Goal: Task Accomplishment & Management: Manage account settings

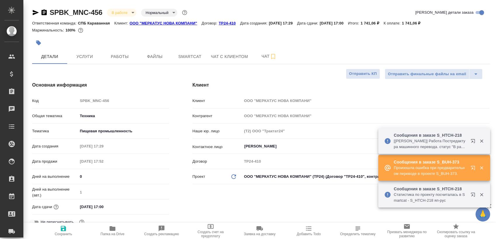
select select "RU"
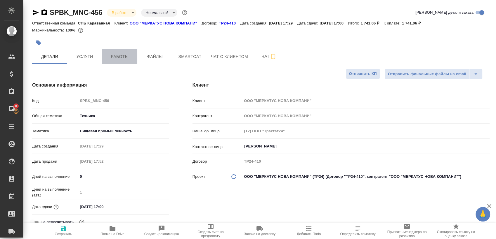
click at [121, 60] on button "Работы" at bounding box center [119, 56] width 35 height 15
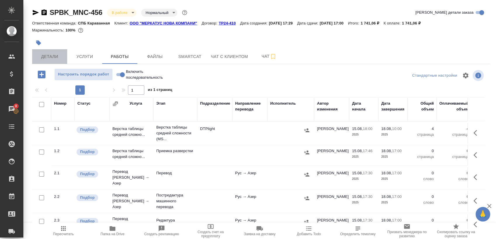
click at [65, 51] on button "Детали" at bounding box center [49, 56] width 35 height 15
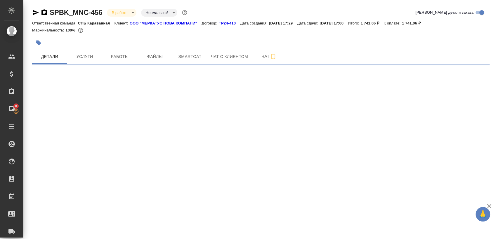
select select "RU"
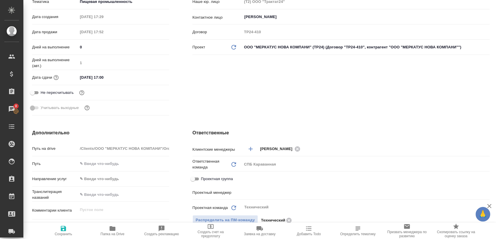
type textarea "x"
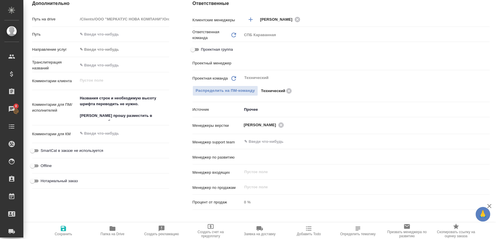
type input "Сергеева Анастасия"
type input "Сеитов Павел"
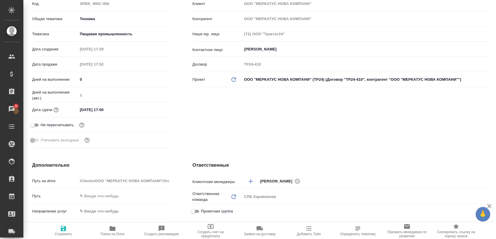
scroll to position [32, 0]
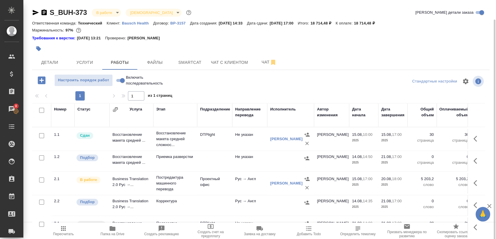
scroll to position [10, 0]
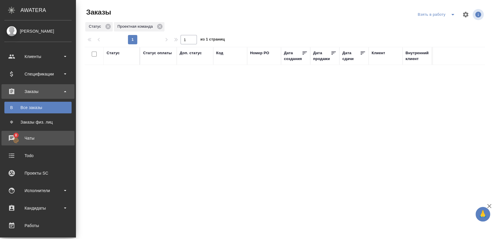
click at [14, 139] on div "Чаты" at bounding box center [37, 138] width 67 height 9
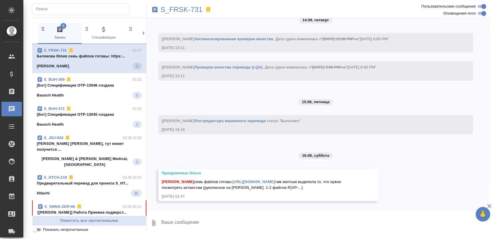
scroll to position [9124, 0]
click at [88, 84] on p "[Бот] Спецификация OTP-13046 создана" at bounding box center [89, 86] width 105 height 6
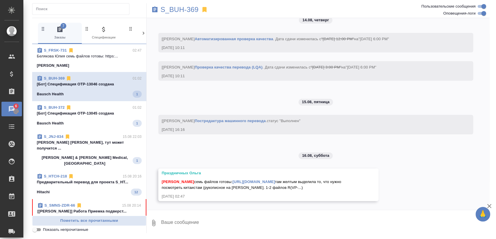
scroll to position [9153, 0]
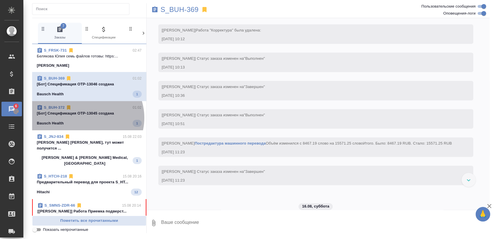
click at [86, 118] on span "S_BUH-372 01:02 [Бот] Спецификация OTP-13045 создана Bausch Health 1" at bounding box center [89, 116] width 105 height 22
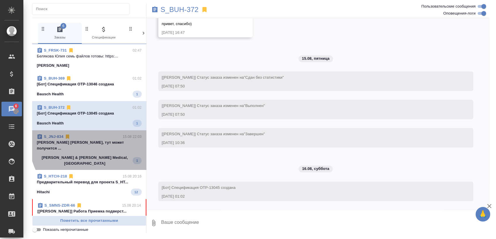
click at [93, 143] on p "Усманова Ольга Оля, тут может получится ..." at bounding box center [89, 146] width 105 height 12
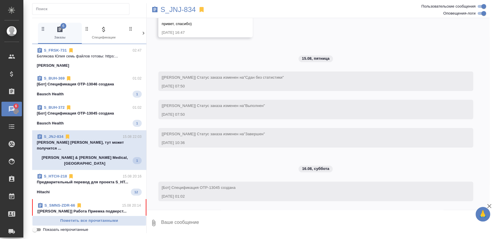
scroll to position [1645, 0]
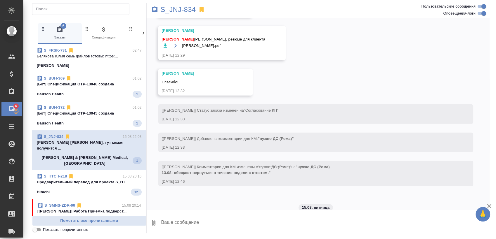
click at [92, 174] on div "S_HTCH-218 15.08 20:16" at bounding box center [89, 177] width 105 height 6
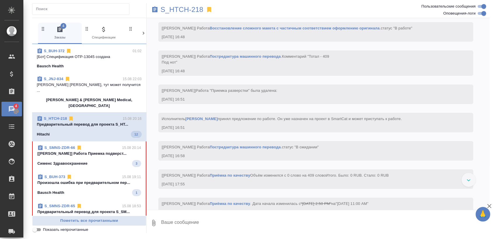
scroll to position [65, 0]
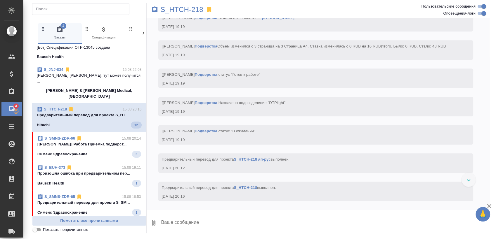
click at [99, 142] on p "[Полушина Алена] Работа Приемка подверст..." at bounding box center [89, 145] width 104 height 6
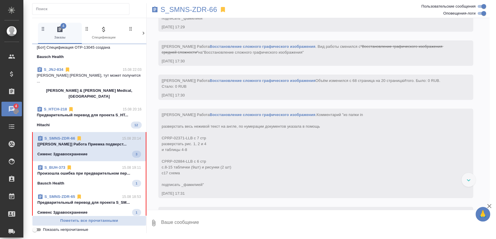
click at [96, 166] on span "S_BUH-373 15.08 19:11 Произошла ошибка при предварительном пер... Bausch Health…" at bounding box center [89, 176] width 104 height 22
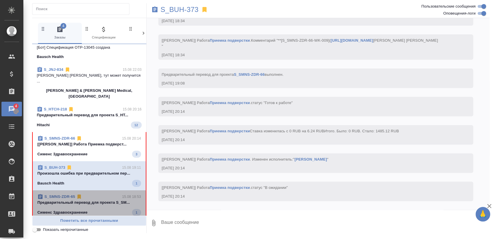
click at [90, 200] on p "Предварительный перевод для проекта S_SM..." at bounding box center [89, 203] width 104 height 6
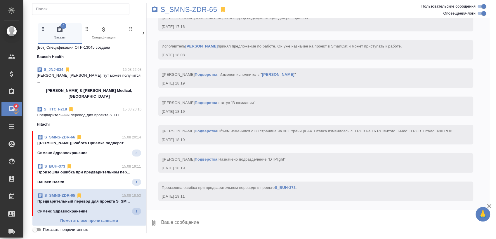
scroll to position [97, 0]
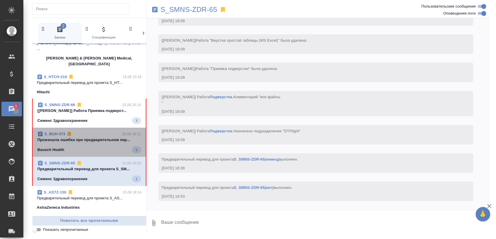
click at [97, 132] on span "S_BUH-373 15.08 19:11 Произошла ошибка при предварительном пер... Bausch Health…" at bounding box center [89, 142] width 104 height 22
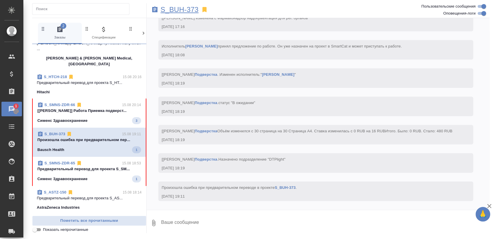
scroll to position [1305, 0]
click at [175, 10] on p "S_BUH-373" at bounding box center [180, 10] width 38 height 6
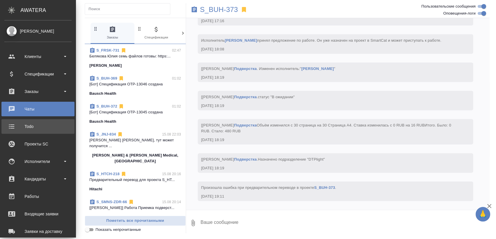
scroll to position [1346, 0]
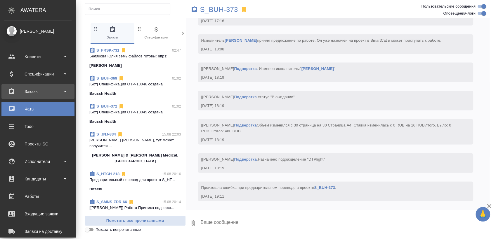
click at [47, 92] on div "Заказы" at bounding box center [37, 91] width 67 height 9
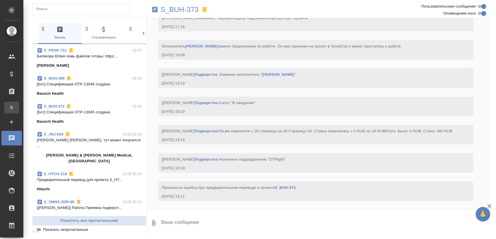
click at [9, 110] on div "Все заказы" at bounding box center [4, 108] width 9 height 6
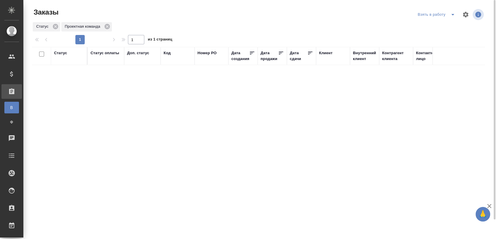
click at [453, 13] on icon "split button" at bounding box center [452, 14] width 7 height 7
click at [424, 24] on li "Мои заказы" at bounding box center [437, 26] width 49 height 9
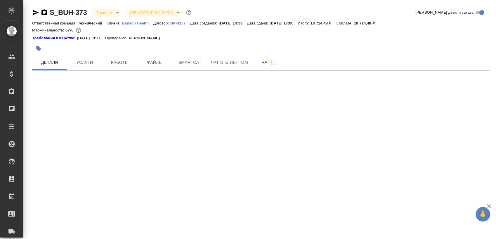
select select "RU"
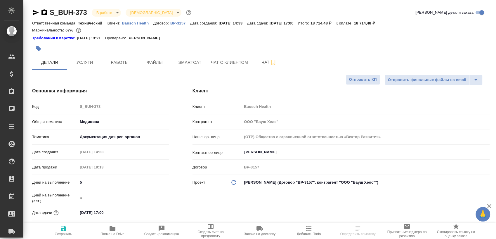
type textarea "x"
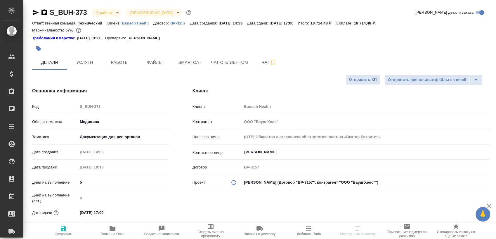
type textarea "x"
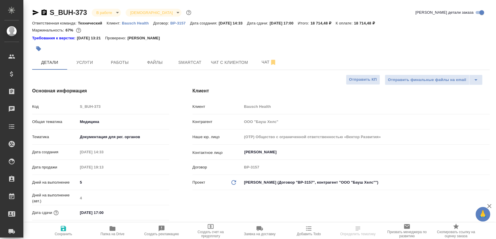
type textarea "x"
click at [187, 60] on span "Smartcat" at bounding box center [190, 62] width 28 height 7
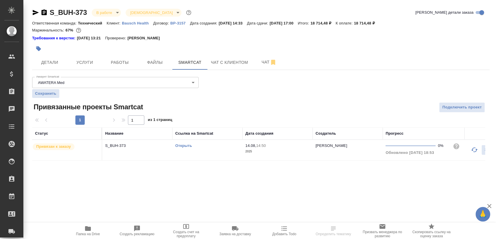
click at [182, 145] on link "Открыть" at bounding box center [183, 146] width 17 height 4
click at [180, 145] on link "Открыть" at bounding box center [183, 146] width 17 height 4
click at [183, 149] on td "Открыть" at bounding box center [207, 150] width 70 height 20
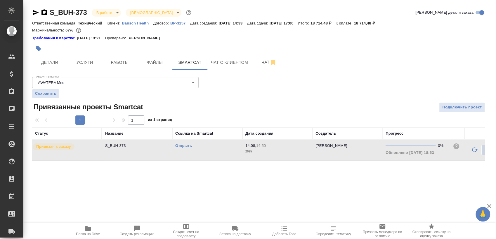
click at [188, 148] on link "Открыть" at bounding box center [183, 146] width 17 height 4
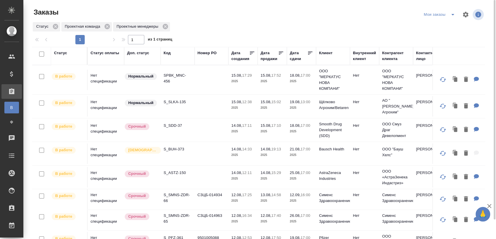
click at [178, 123] on p "S_SDD-37" at bounding box center [178, 126] width 28 height 6
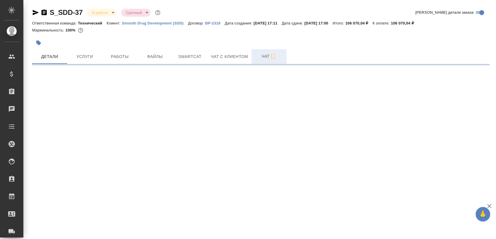
click at [254, 61] on button "Чат" at bounding box center [268, 56] width 35 height 15
select select "RU"
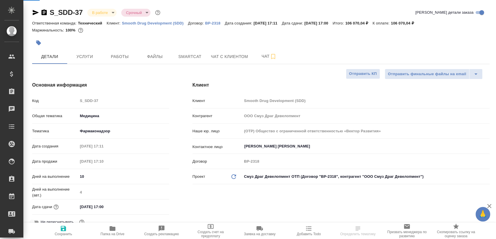
type textarea "x"
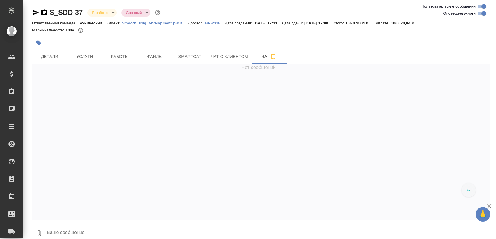
click at [479, 15] on input "Оповещения-логи" at bounding box center [483, 13] width 21 height 7
checkbox input "false"
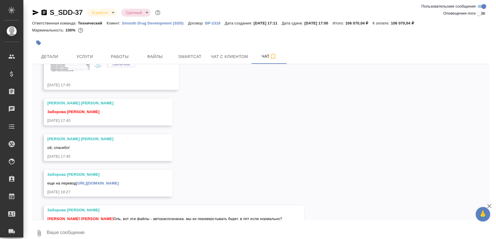
scroll to position [1124, 0]
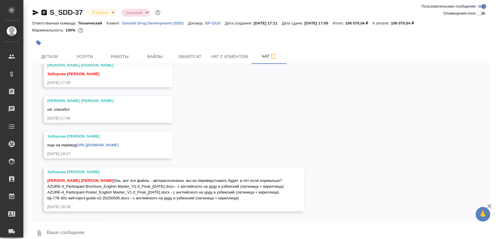
click at [119, 143] on link "[URL][DOMAIN_NAME]" at bounding box center [97, 145] width 42 height 4
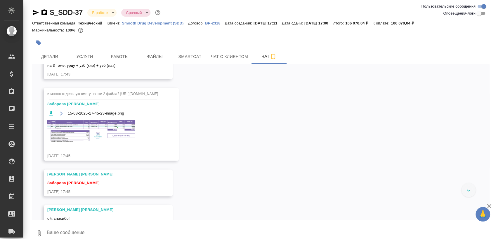
scroll to position [994, 0]
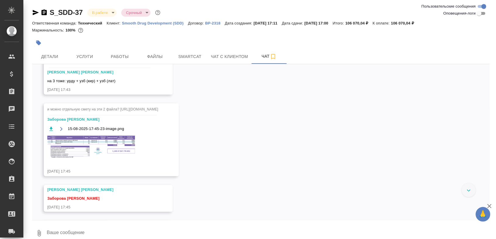
click at [84, 151] on img at bounding box center [91, 147] width 88 height 23
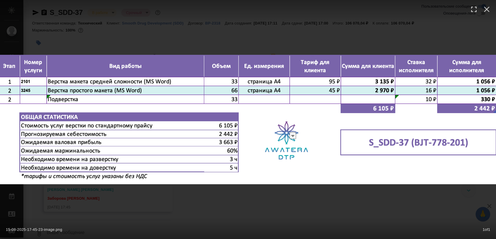
click at [145, 223] on div "15-08-2025-17-45-23-image.png 1 of 1" at bounding box center [248, 229] width 496 height 22
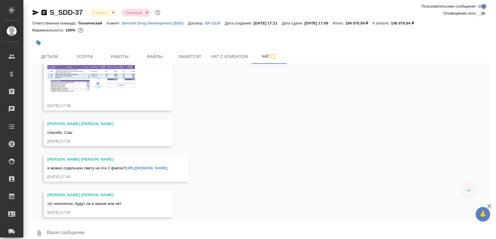
scroll to position [637, 0]
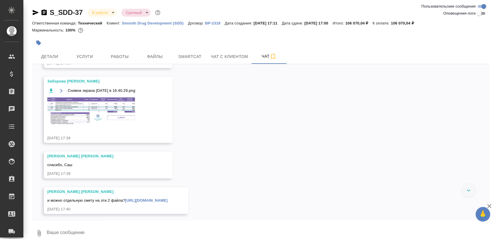
click at [121, 113] on img at bounding box center [91, 112] width 88 height 28
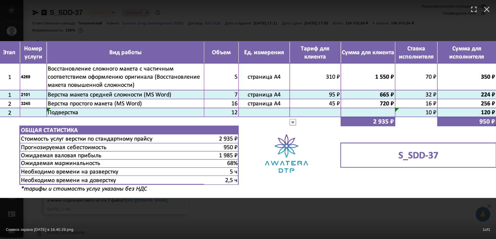
click at [185, 217] on div "Снимок экрана [DATE] в 16.40.29.png 1 of 1" at bounding box center [248, 119] width 496 height 239
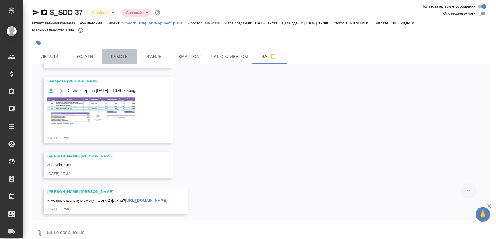
click at [125, 61] on button "Работы" at bounding box center [119, 56] width 35 height 15
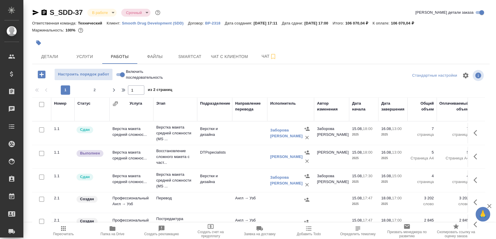
scroll to position [4, 0]
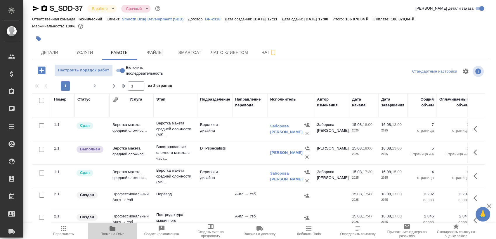
click at [121, 232] on span "Папка на Drive" at bounding box center [112, 234] width 24 height 4
click at [59, 55] on span "Детали" at bounding box center [50, 52] width 28 height 7
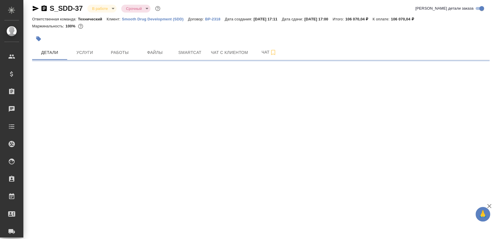
select select "RU"
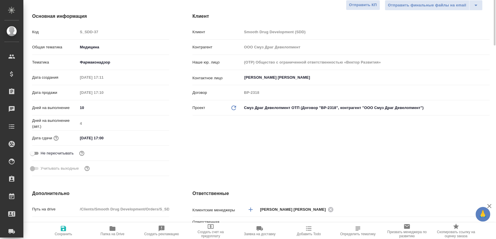
type textarea "x"
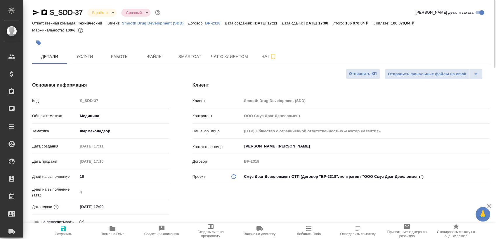
type textarea "x"
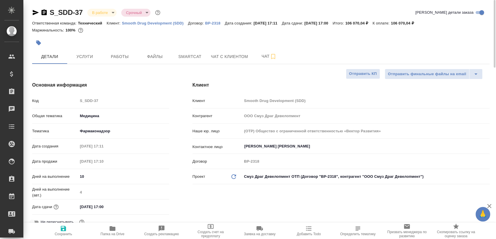
type textarea "x"
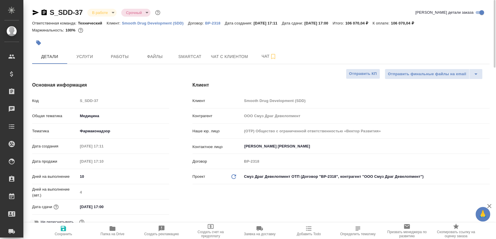
type textarea "x"
click at [197, 60] on button "Smartcat" at bounding box center [189, 56] width 35 height 15
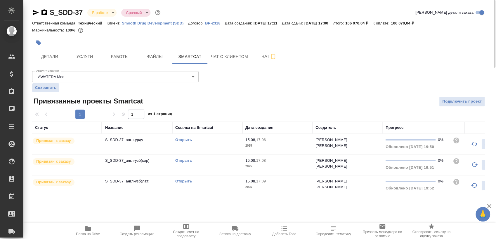
click at [184, 140] on link "Открыть" at bounding box center [183, 140] width 17 height 4
click at [182, 160] on link "Открыть" at bounding box center [183, 161] width 17 height 4
click at [180, 180] on link "Открыть" at bounding box center [183, 181] width 17 height 4
click at [86, 54] on span "Услуги" at bounding box center [85, 56] width 28 height 7
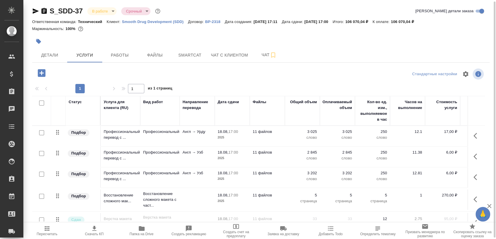
click at [254, 135] on p "11 файлов" at bounding box center [267, 132] width 29 height 6
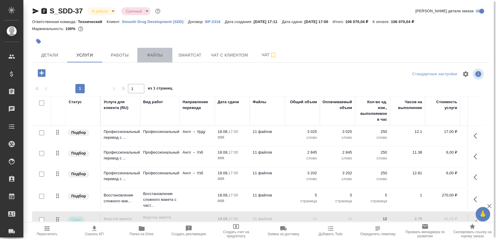
click at [172, 55] on button "Файлы" at bounding box center [154, 55] width 35 height 15
click at [189, 50] on button "Smartcat" at bounding box center [189, 55] width 35 height 15
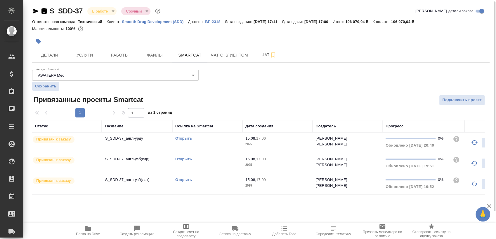
click at [183, 159] on link "Открыть" at bounding box center [183, 159] width 17 height 4
click at [117, 58] on span "Работы" at bounding box center [120, 55] width 28 height 7
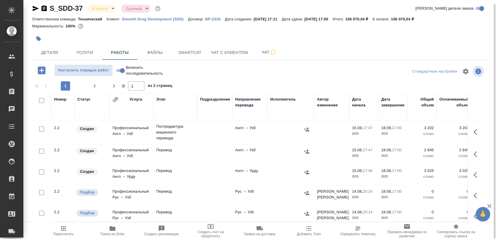
scroll to position [208, 0]
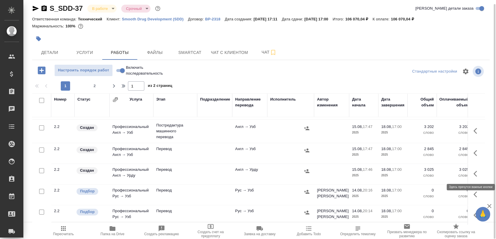
click at [475, 174] on button "button" at bounding box center [477, 174] width 14 height 14
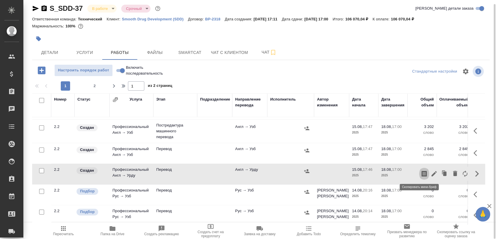
click at [424, 173] on div at bounding box center [444, 174] width 51 height 14
click at [430, 173] on icon "button" at bounding box center [433, 174] width 7 height 7
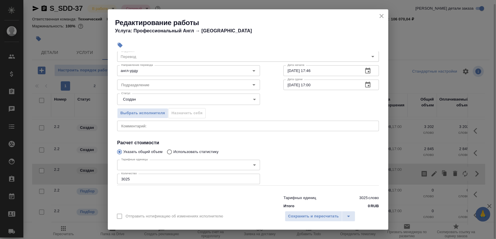
scroll to position [32, 0]
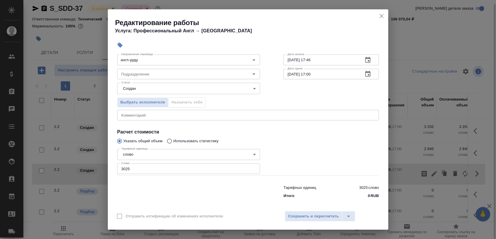
click at [169, 169] on input "3025" at bounding box center [188, 169] width 143 height 11
paste input "180"
type input "180"
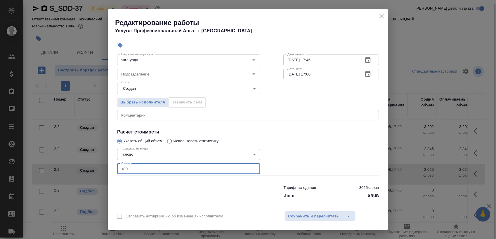
click at [160, 85] on body "🙏 .cls-1 fill:#fff; AWATERA Sergeeva Anastasia Клиенты Спецификации Заказы 0 Ча…" at bounding box center [248, 119] width 496 height 239
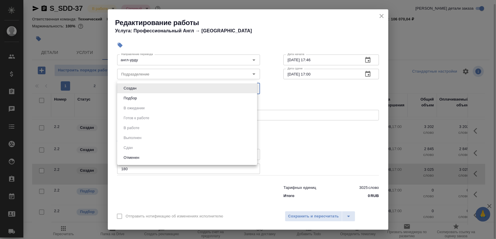
click at [147, 99] on li "Подбор" at bounding box center [187, 98] width 140 height 10
type input "recruiting"
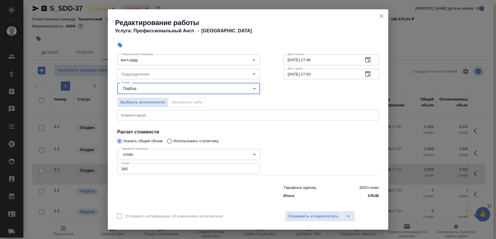
click at [170, 73] on input "Подразделение" at bounding box center [179, 74] width 120 height 7
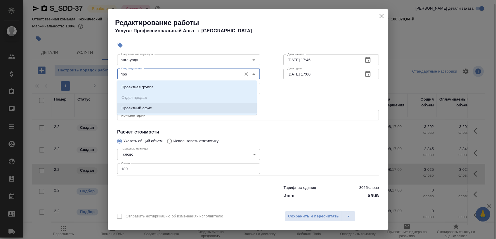
click at [151, 108] on p "Проектный офис" at bounding box center [136, 108] width 30 height 6
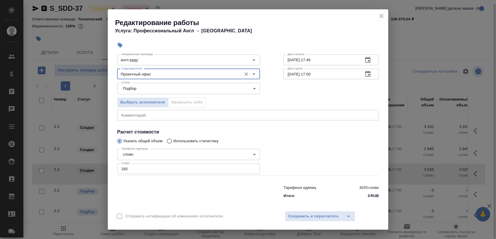
type input "Проектный офис"
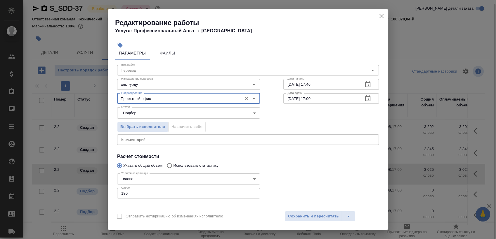
scroll to position [0, 0]
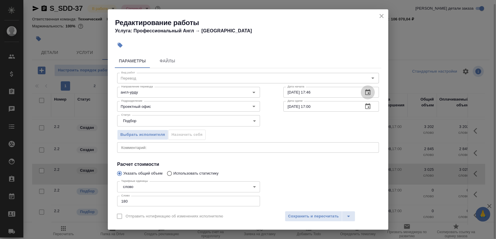
click at [367, 94] on button "button" at bounding box center [368, 93] width 14 height 14
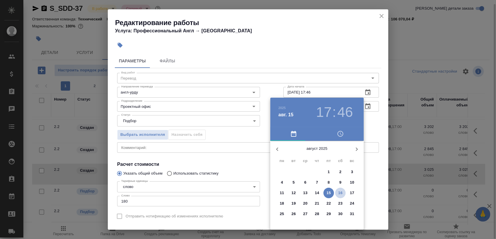
click at [341, 190] on p "16" at bounding box center [340, 193] width 4 height 6
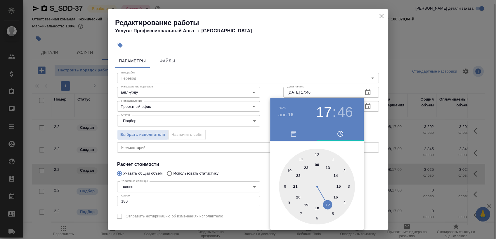
click at [337, 185] on div at bounding box center [317, 187] width 76 height 76
drag, startPoint x: 315, startPoint y: 154, endPoint x: 328, endPoint y: 148, distance: 14.1
click at [316, 154] on div at bounding box center [317, 187] width 76 height 76
type input "16.08.2025 15:00"
click at [367, 126] on div at bounding box center [248, 119] width 496 height 239
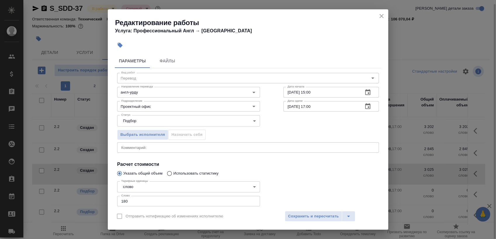
click at [364, 106] on icon "button" at bounding box center [367, 106] width 7 height 7
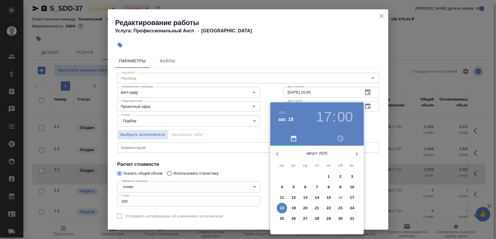
click at [284, 206] on p "18" at bounding box center [282, 209] width 4 height 6
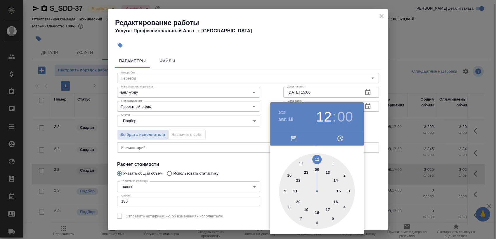
click at [318, 158] on div at bounding box center [317, 192] width 76 height 76
click at [374, 127] on div at bounding box center [248, 119] width 496 height 239
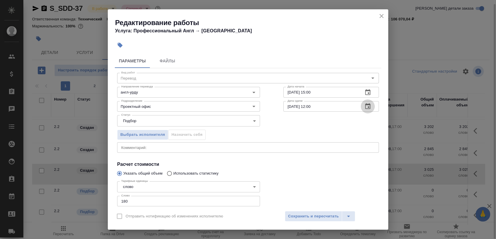
click at [366, 113] on button "button" at bounding box center [368, 107] width 14 height 14
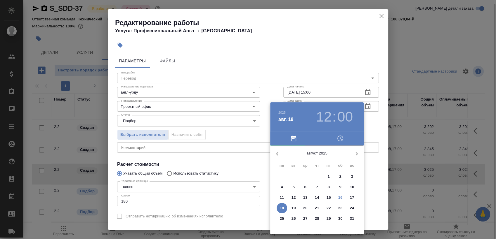
click at [325, 120] on h3 "12" at bounding box center [323, 117] width 15 height 16
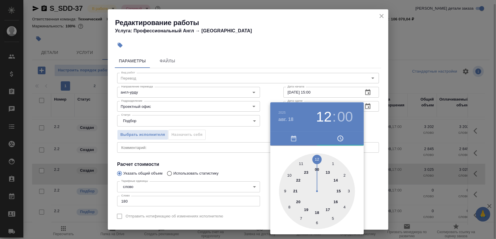
click at [327, 172] on div at bounding box center [317, 192] width 76 height 76
type input "18.08.2025 13:00"
click at [371, 119] on div at bounding box center [248, 119] width 496 height 239
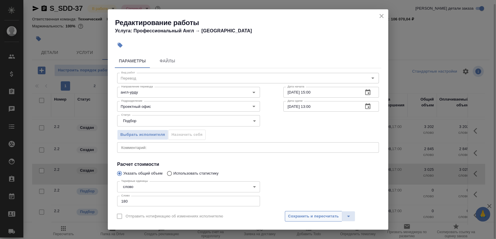
click at [313, 212] on button "Сохранить и пересчитать" at bounding box center [313, 216] width 57 height 11
click at [312, 216] on span "Сохранить и пересчитать" at bounding box center [313, 216] width 51 height 7
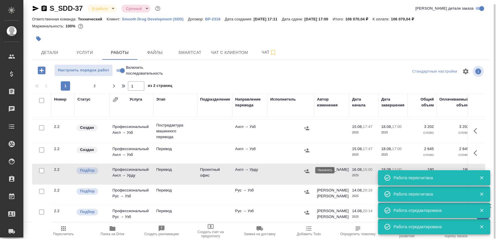
click at [305, 170] on icon "button" at bounding box center [306, 171] width 5 height 4
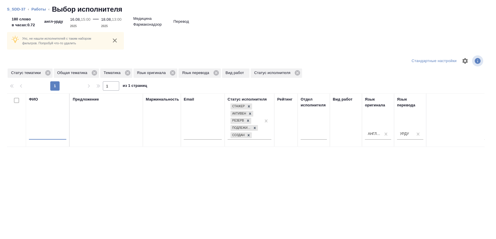
click at [54, 133] on input "text" at bounding box center [47, 136] width 37 height 7
type input "arsh"
click at [127, 74] on icon at bounding box center [127, 72] width 5 height 5
click at [93, 74] on icon at bounding box center [94, 73] width 6 height 6
click at [48, 73] on icon at bounding box center [48, 73] width 6 height 6
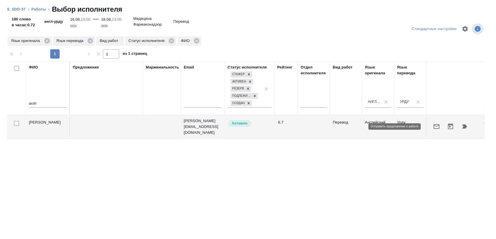
click at [429, 128] on button "button" at bounding box center [436, 127] width 14 height 14
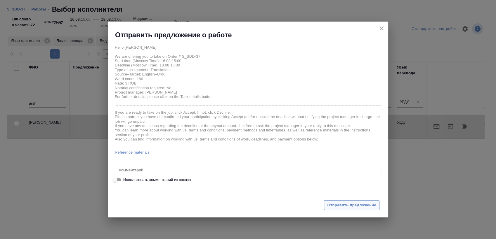
click at [346, 205] on span "Отправить предложение" at bounding box center [351, 205] width 49 height 7
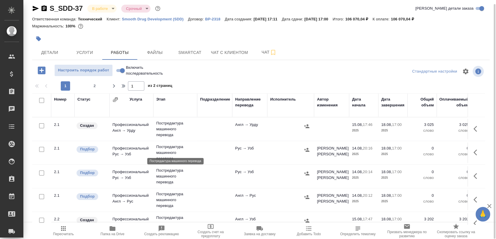
scroll to position [111, 0]
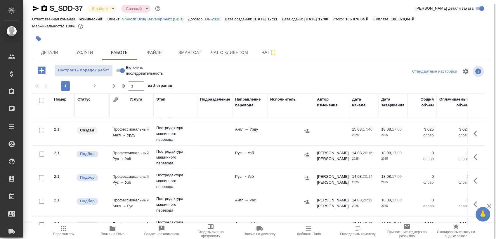
click at [42, 8] on icon "button" at bounding box center [43, 8] width 5 height 6
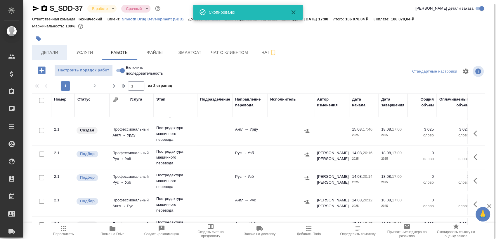
click at [56, 49] on span "Детали" at bounding box center [50, 52] width 28 height 7
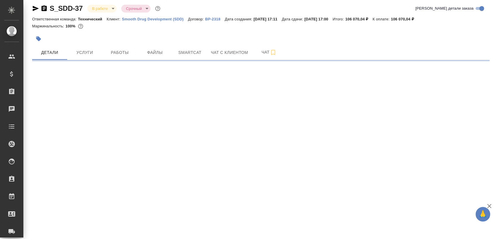
select select "RU"
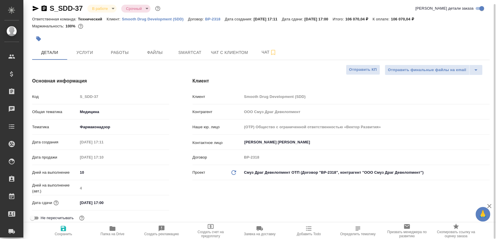
type textarea "x"
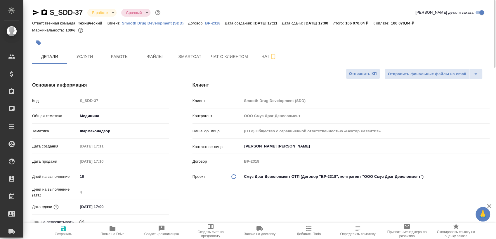
type textarea "x"
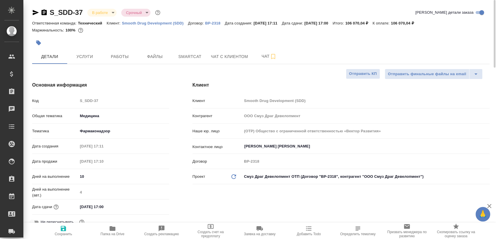
type textarea "x"
drag, startPoint x: 120, startPoint y: 22, endPoint x: 183, endPoint y: 24, distance: 62.8
click at [183, 24] on div "Ответственная команда: Технический Клиент: Smooth Drug Development (SDD) Догово…" at bounding box center [260, 23] width 457 height 7
copy p "Smooth Drug Development (SDD"
type textarea "x"
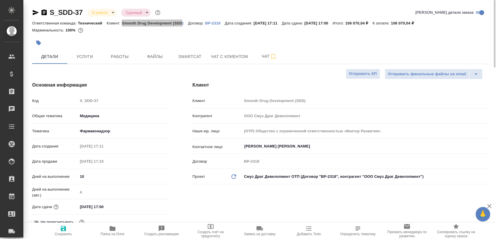
type textarea "x"
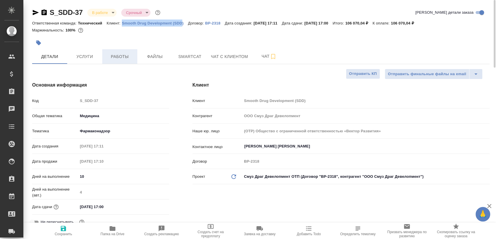
click at [127, 55] on button "Работы" at bounding box center [119, 56] width 35 height 15
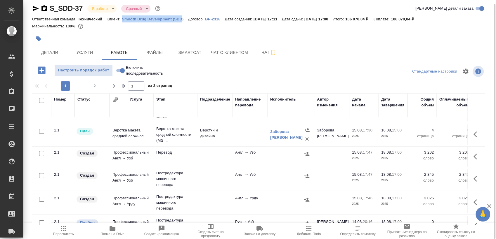
scroll to position [39, 0]
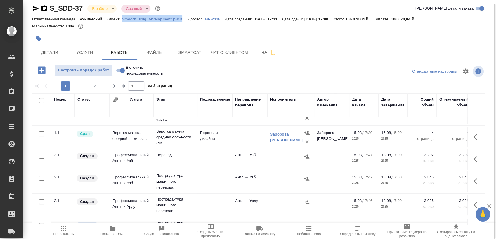
click at [473, 159] on icon "button" at bounding box center [476, 159] width 7 height 7
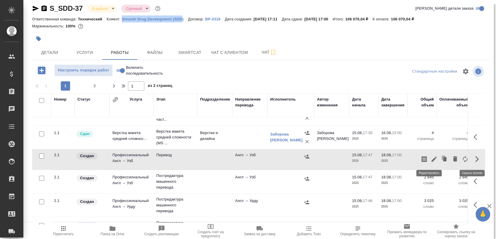
click at [430, 156] on icon "button" at bounding box center [433, 159] width 7 height 7
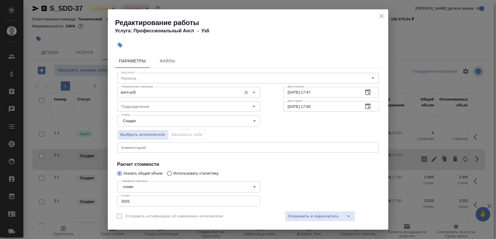
click at [154, 92] on input "англ-узб" at bounding box center [179, 92] width 120 height 7
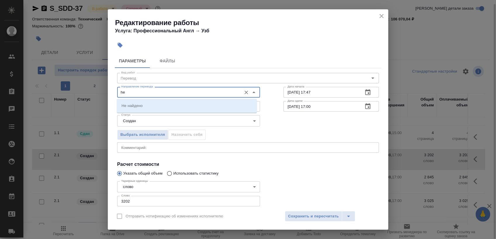
type input "h"
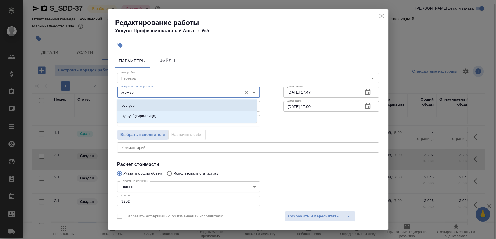
click at [144, 106] on li "рус-узб" at bounding box center [187, 105] width 140 height 11
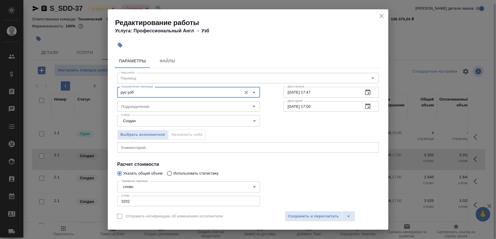
type input "рус-узб"
click at [171, 122] on body "🙏 .cls-1 fill:#fff; AWATERA Sergeeva Anastasia Клиенты Спецификации Заказы 0 Ча…" at bounding box center [248, 119] width 496 height 239
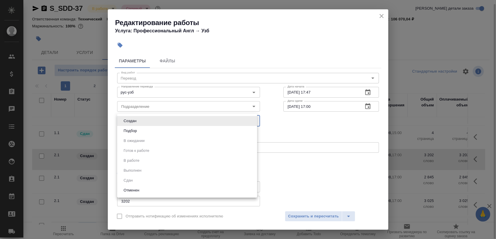
click at [157, 130] on li "Подбор" at bounding box center [187, 131] width 140 height 10
type input "recruiting"
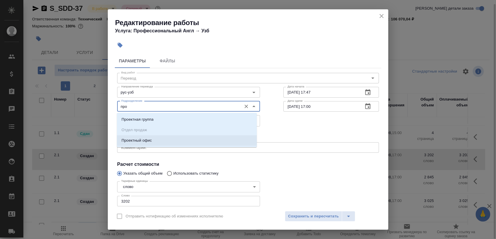
click at [158, 139] on li "Проектный офис" at bounding box center [187, 141] width 140 height 11
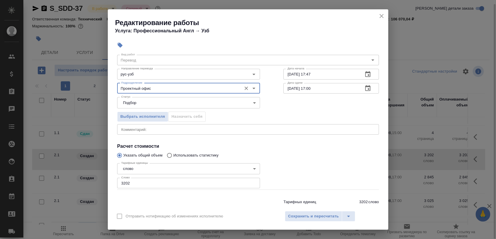
scroll to position [32, 0]
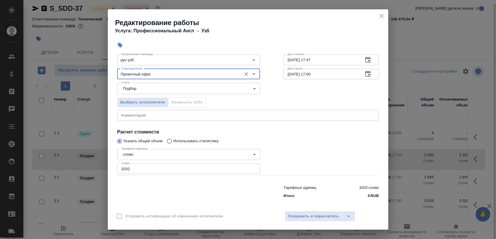
type input "Проектный офис"
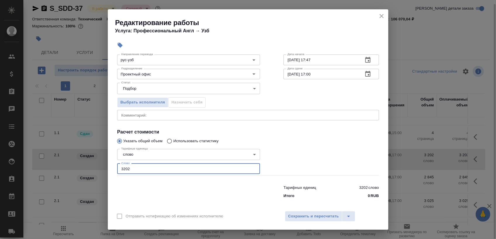
click at [162, 166] on input "3202" at bounding box center [188, 169] width 143 height 11
paste input "187"
type input "187"
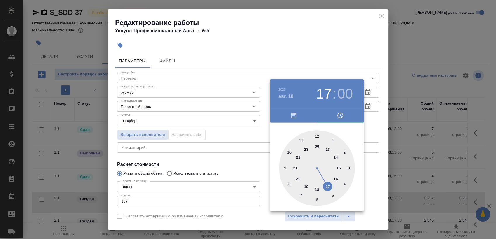
scroll to position [32, 0]
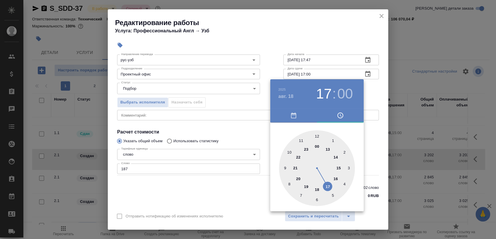
type input "[DATE] 12:00"
click at [315, 138] on div at bounding box center [317, 169] width 76 height 76
click at [375, 96] on div at bounding box center [248, 119] width 496 height 239
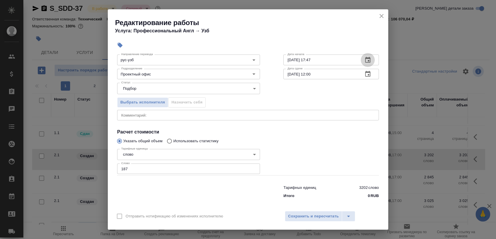
click at [364, 60] on icon "button" at bounding box center [367, 60] width 7 height 7
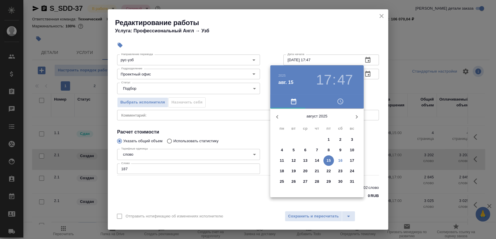
click at [338, 160] on span "16" at bounding box center [340, 161] width 11 height 6
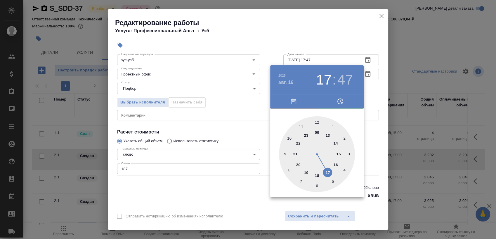
click at [337, 154] on div at bounding box center [317, 155] width 76 height 76
click at [316, 122] on div at bounding box center [317, 155] width 76 height 76
type input "16.08.2025 15:00"
drag, startPoint x: 379, startPoint y: 85, endPoint x: 371, endPoint y: 95, distance: 13.5
click at [379, 85] on div at bounding box center [248, 119] width 496 height 239
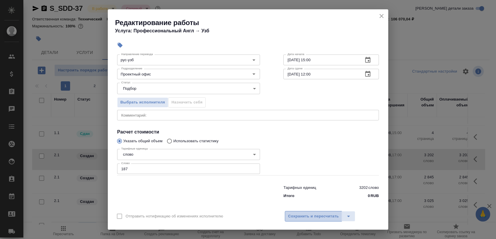
click at [315, 217] on span "Сохранить и пересчитать" at bounding box center [313, 216] width 51 height 7
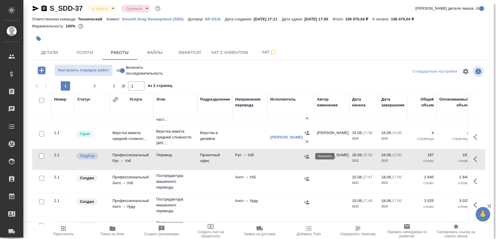
click at [306, 157] on icon "button" at bounding box center [307, 157] width 6 height 6
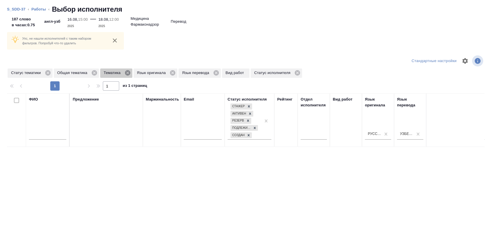
click at [130, 73] on icon at bounding box center [127, 72] width 5 height 5
click at [87, 72] on p "Общая тематика" at bounding box center [73, 73] width 32 height 6
click at [95, 72] on icon at bounding box center [94, 72] width 5 height 5
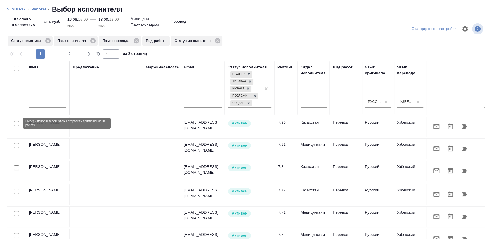
click at [15, 125] on input "checkbox" at bounding box center [16, 123] width 5 height 5
checkbox input "true"
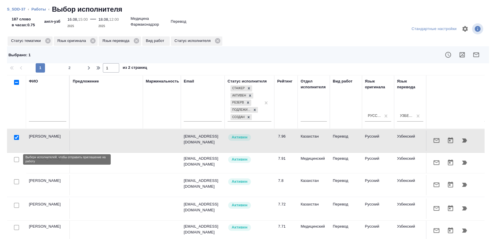
click at [16, 161] on input "checkbox" at bounding box center [16, 159] width 5 height 5
checkbox input "true"
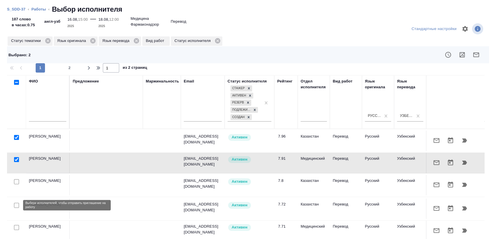
click at [16, 206] on input "checkbox" at bounding box center [16, 205] width 5 height 5
checkbox input "true"
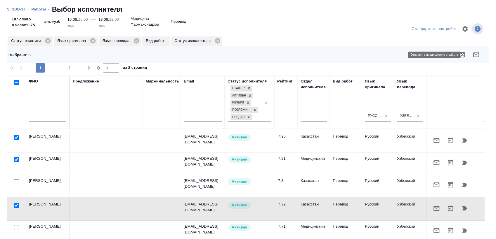
click at [473, 54] on icon "button" at bounding box center [476, 54] width 7 height 7
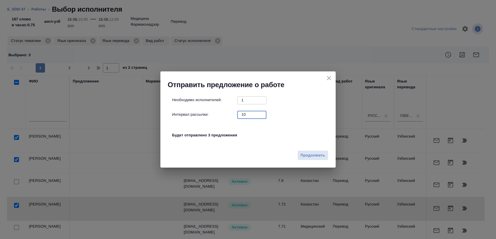
click at [240, 112] on input "10" at bounding box center [251, 114] width 29 height 7
type input "0"
click at [310, 155] on span "Продолжить" at bounding box center [312, 155] width 25 height 7
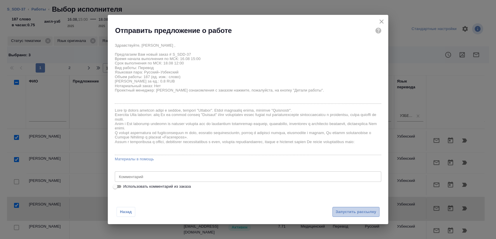
click at [357, 215] on span "Запустить рассылку" at bounding box center [356, 212] width 41 height 7
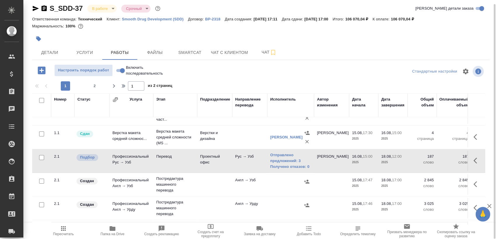
scroll to position [72, 0]
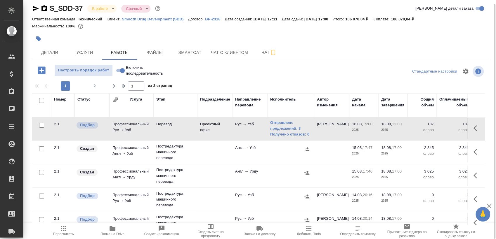
click at [42, 149] on input "checkbox" at bounding box center [41, 149] width 5 height 5
checkbox input "true"
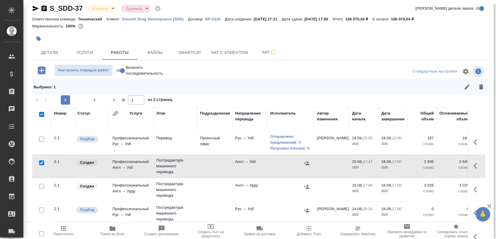
click at [43, 187] on input "checkbox" at bounding box center [41, 186] width 5 height 5
checkbox input "true"
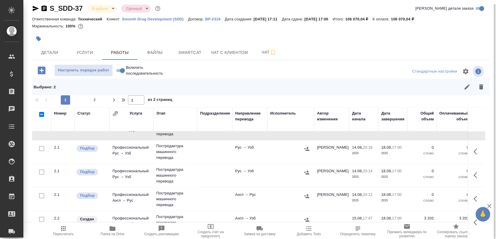
scroll to position [136, 0]
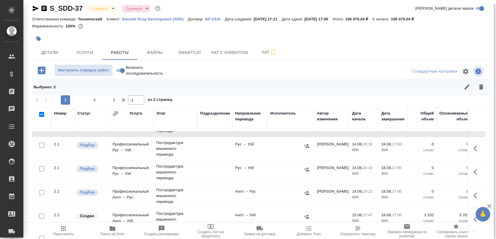
click at [41, 146] on input "checkbox" at bounding box center [41, 145] width 5 height 5
checkbox input "true"
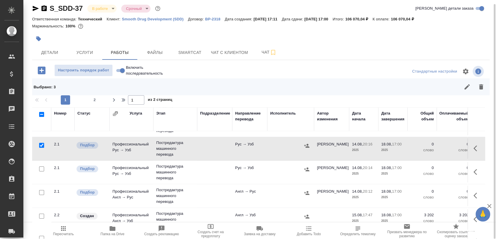
click at [39, 8] on div at bounding box center [41, 4] width 13 height 8
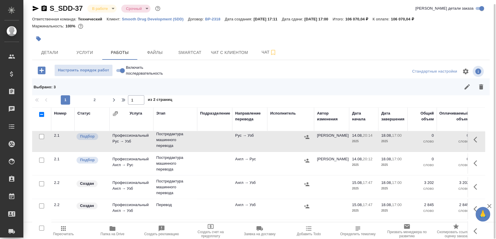
click at [42, 136] on input "checkbox" at bounding box center [41, 136] width 5 height 5
checkbox input "true"
click at [40, 160] on input "checkbox" at bounding box center [41, 160] width 5 height 5
checkbox input "true"
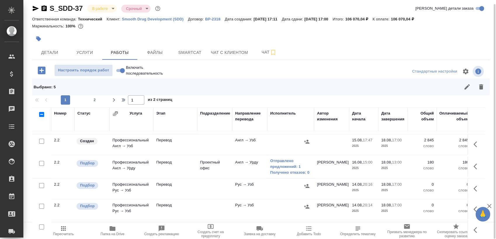
scroll to position [201, 0]
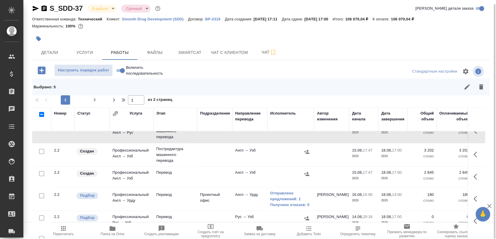
click at [41, 150] on input "checkbox" at bounding box center [41, 151] width 5 height 5
checkbox input "true"
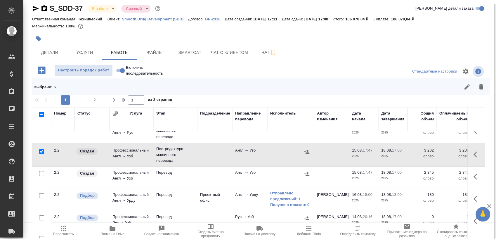
click at [42, 173] on input "checkbox" at bounding box center [41, 173] width 5 height 5
checkbox input "true"
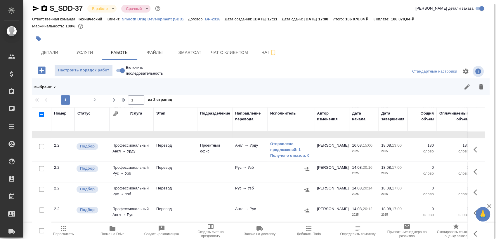
scroll to position [266, 0]
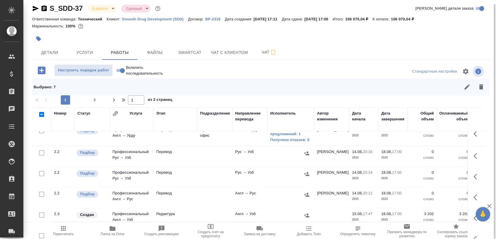
click at [42, 153] on input "checkbox" at bounding box center [41, 153] width 5 height 5
checkbox input "true"
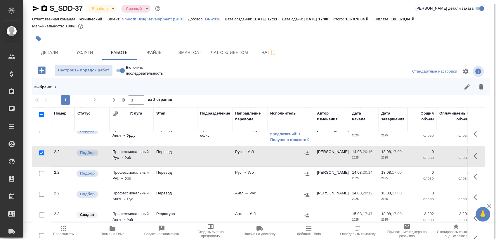
click at [40, 173] on input "checkbox" at bounding box center [41, 173] width 5 height 5
checkbox input "true"
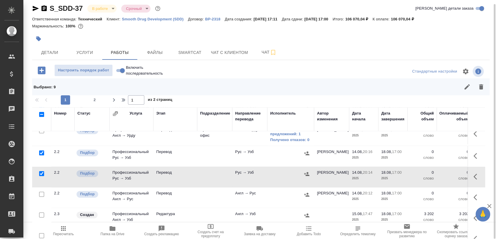
click at [42, 193] on input "checkbox" at bounding box center [41, 194] width 5 height 5
checkbox input "true"
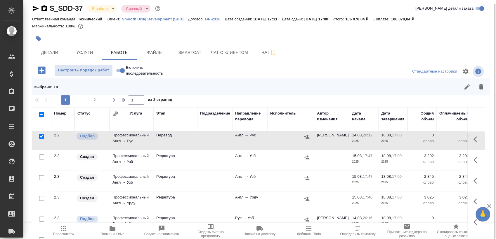
scroll to position [331, 0]
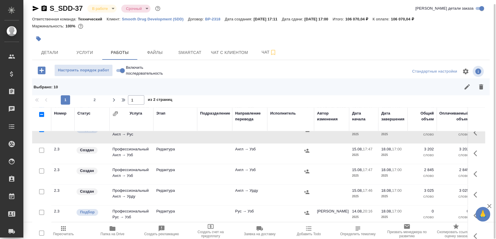
click at [40, 149] on input "checkbox" at bounding box center [41, 150] width 5 height 5
checkbox input "true"
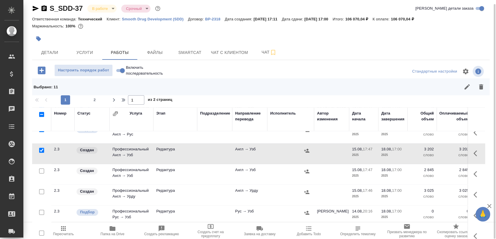
click at [40, 171] on input "checkbox" at bounding box center [41, 171] width 5 height 5
checkbox input "true"
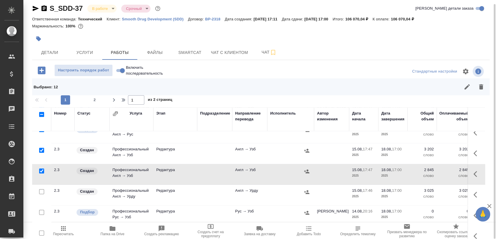
click at [42, 113] on input "checkbox" at bounding box center [41, 114] width 5 height 5
checkbox input "true"
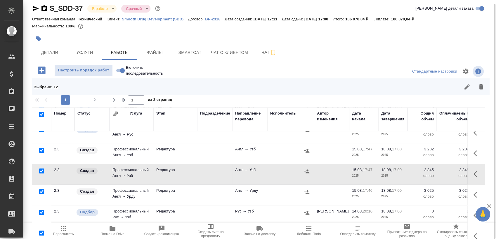
checkbox input "true"
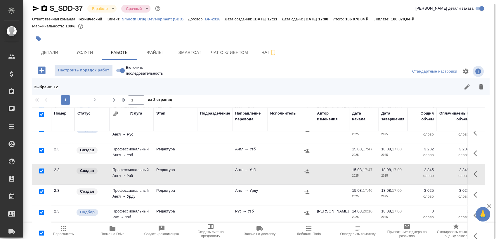
checkbox input "true"
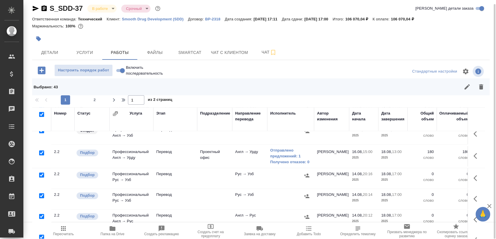
scroll to position [234, 0]
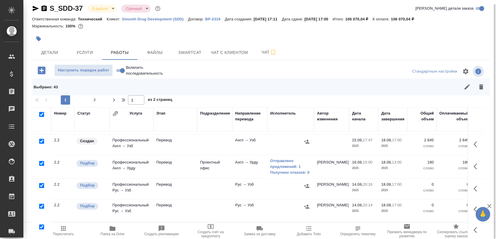
click at [42, 163] on input "checkbox" at bounding box center [41, 163] width 5 height 5
checkbox input "false"
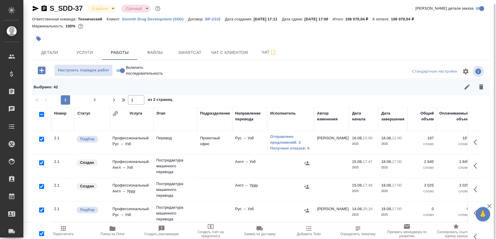
scroll to position [39, 0]
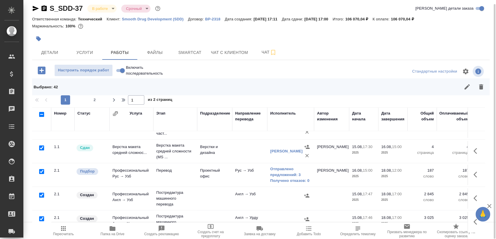
click at [44, 105] on div at bounding box center [41, 101] width 13 height 8
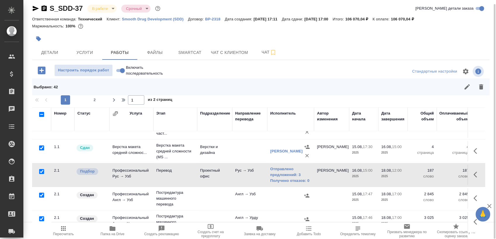
click at [42, 171] on input "checkbox" at bounding box center [41, 171] width 5 height 5
checkbox input "false"
click at [42, 148] on input "checkbox" at bounding box center [41, 148] width 5 height 5
checkbox input "false"
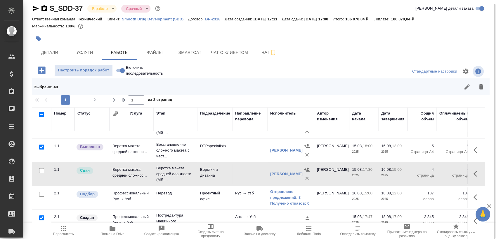
scroll to position [0, 0]
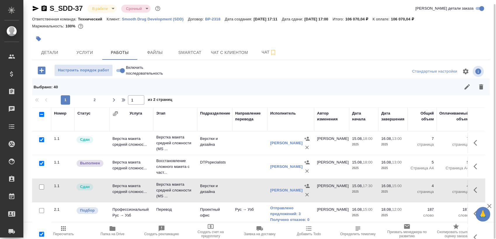
click at [41, 163] on input "checkbox" at bounding box center [41, 163] width 5 height 5
checkbox input "false"
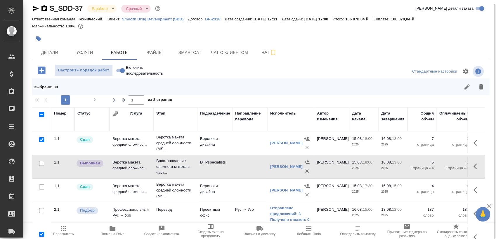
click at [41, 139] on input "checkbox" at bounding box center [41, 140] width 5 height 5
checkbox input "false"
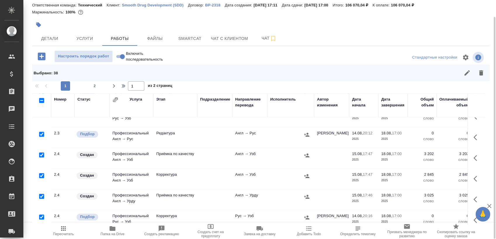
scroll to position [447, 0]
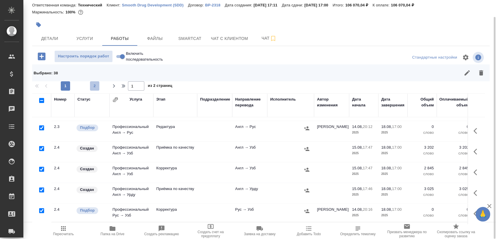
click at [96, 86] on span "2" at bounding box center [94, 86] width 9 height 6
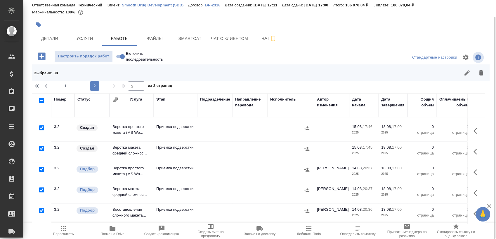
type input "2"
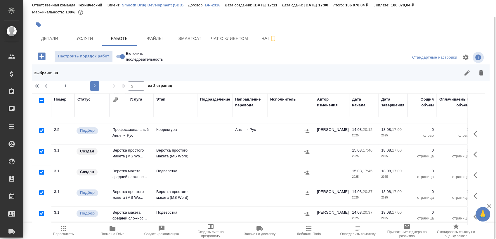
scroll to position [130, 0]
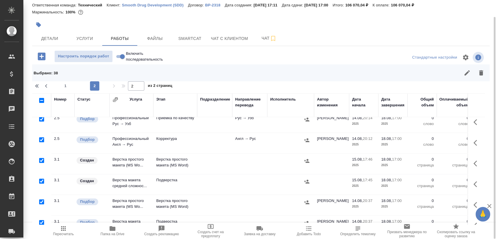
click at [40, 182] on input "checkbox" at bounding box center [41, 181] width 5 height 5
checkbox input "false"
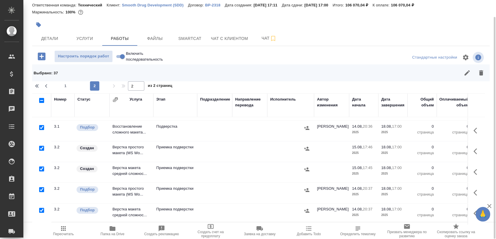
scroll to position [270, 0]
click at [484, 76] on icon "button" at bounding box center [480, 73] width 7 height 7
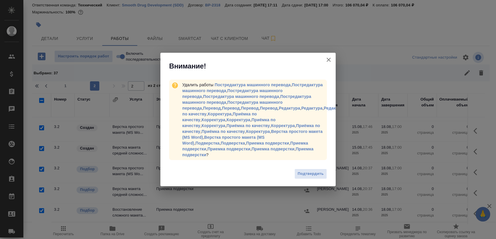
click at [305, 171] on span "Подтвердить" at bounding box center [311, 174] width 26 height 7
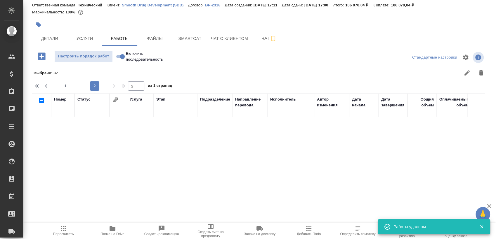
scroll to position [0, 0]
